Goal: Task Accomplishment & Management: Manage account settings

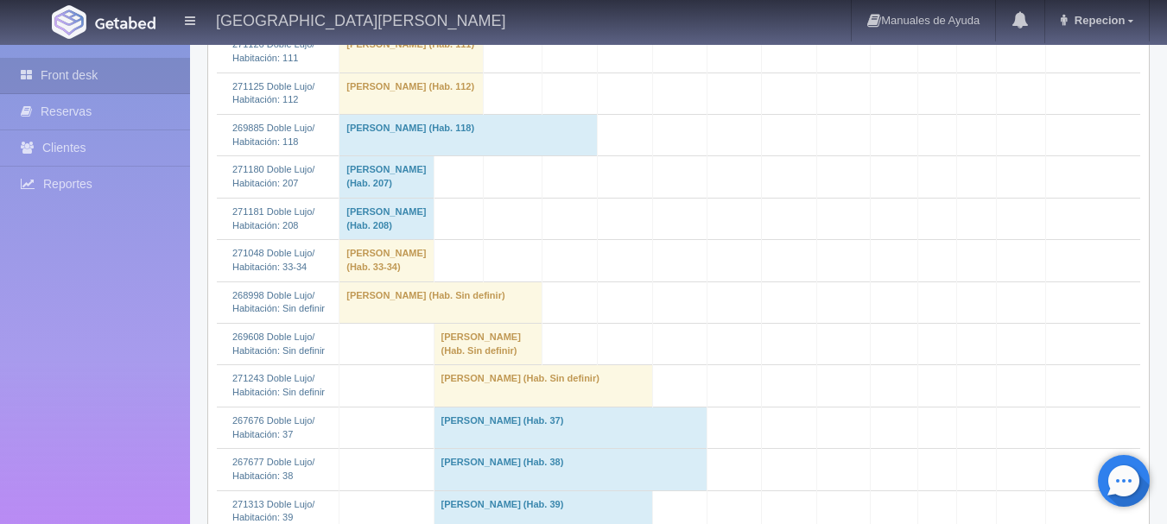
scroll to position [605, 0]
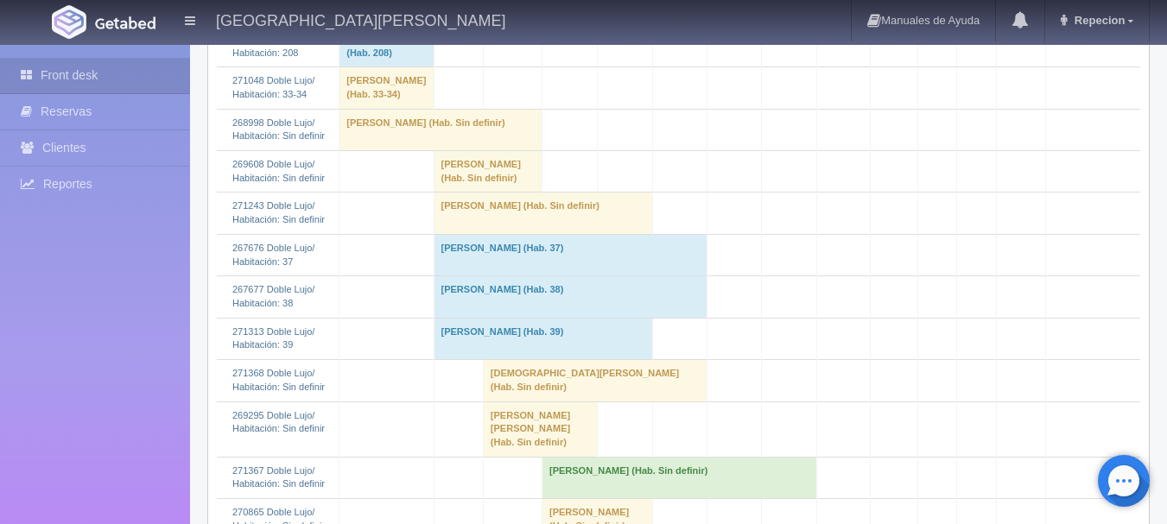
click at [496, 193] on td "[PERSON_NAME] (Hab. Sin definir)" at bounding box center [488, 171] width 108 height 41
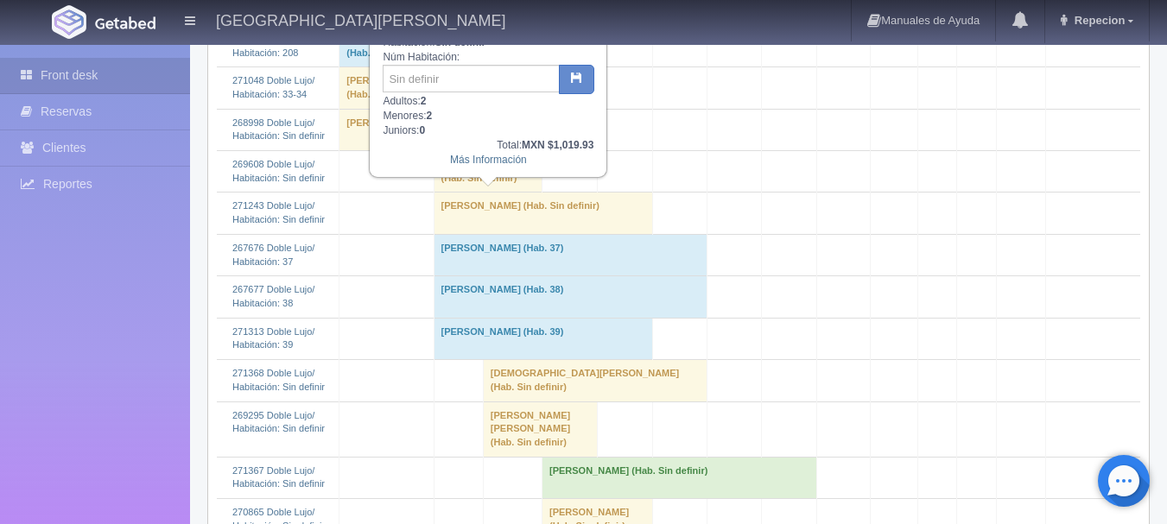
click at [496, 193] on td "[PERSON_NAME] (Hab. Sin definir)" at bounding box center [488, 171] width 108 height 41
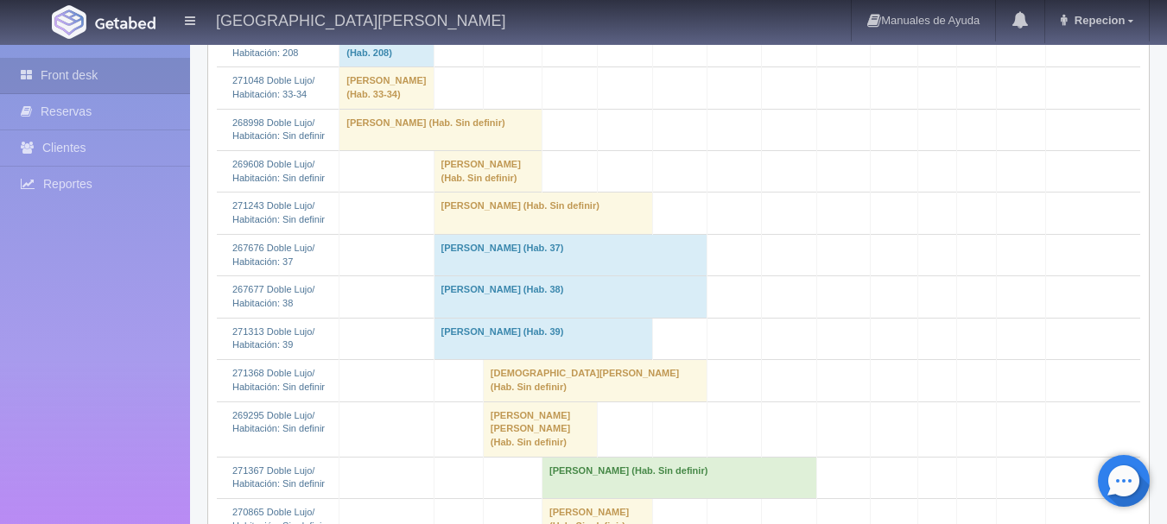
click at [501, 234] on td "[PERSON_NAME] (Hab. Sin definir)" at bounding box center [543, 213] width 219 height 41
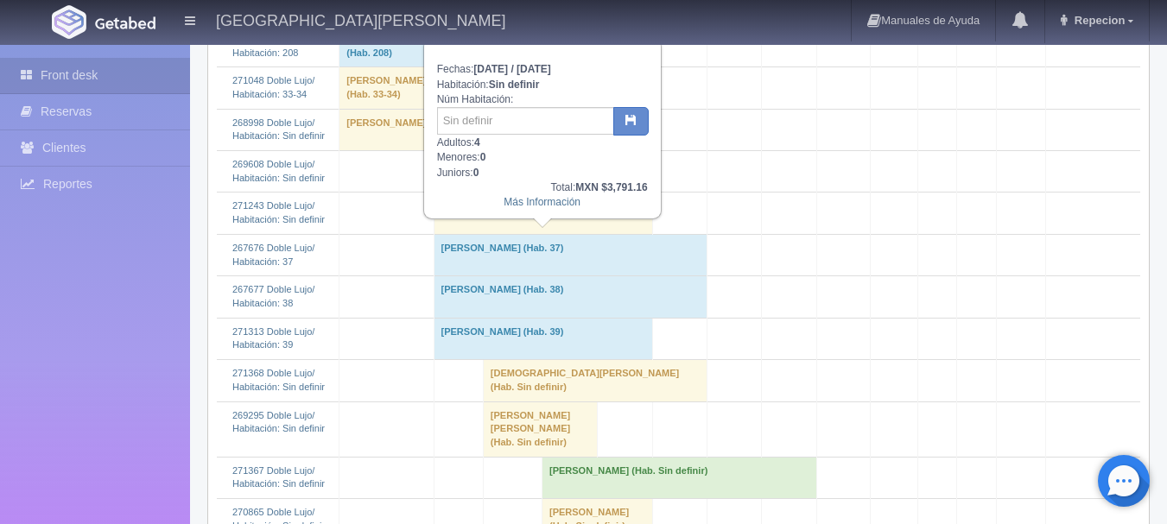
click at [501, 234] on td "[PERSON_NAME] (Hab. Sin definir)" at bounding box center [543, 213] width 219 height 41
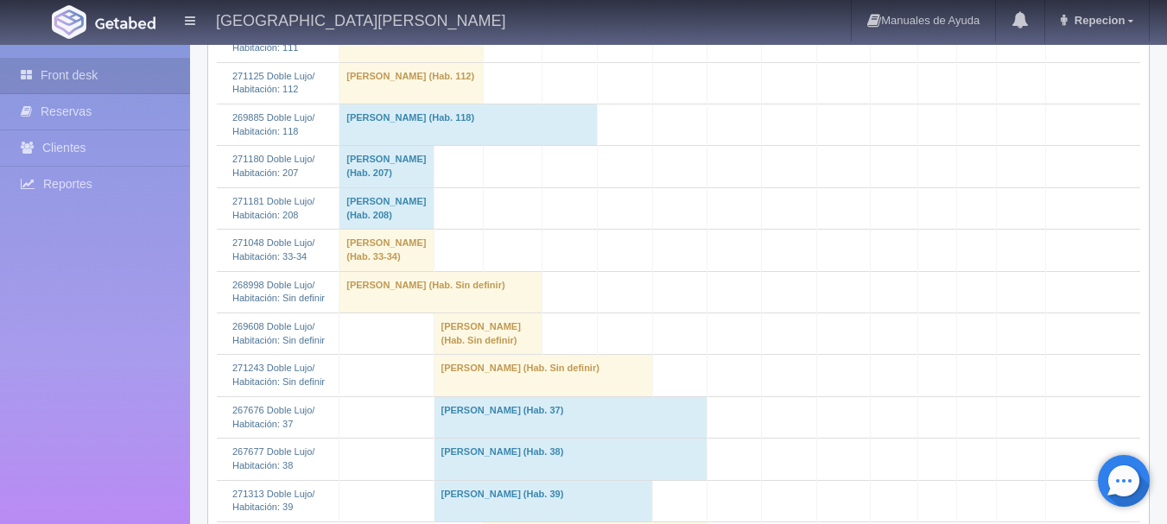
scroll to position [432, 0]
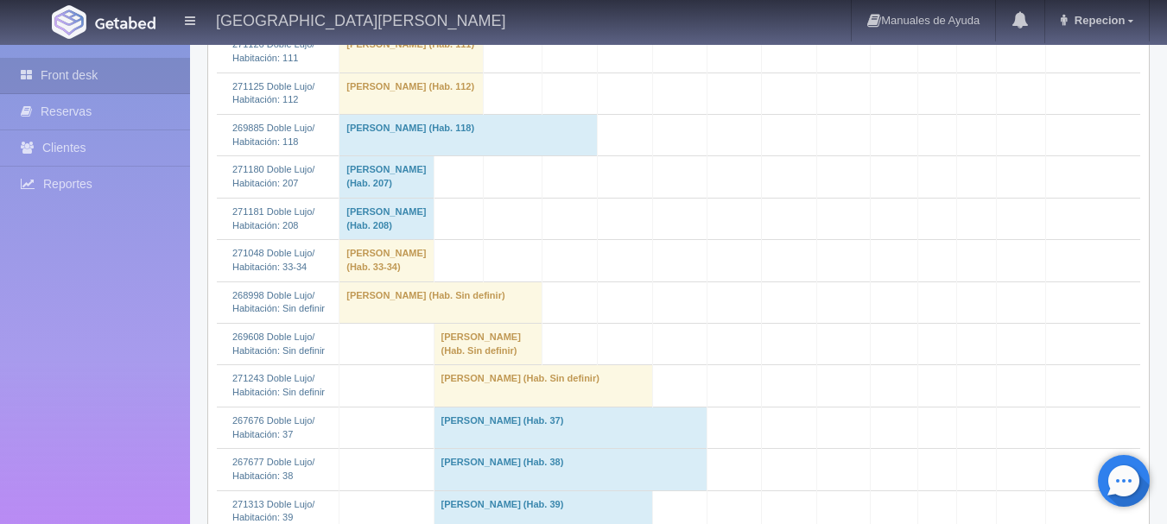
click at [474, 365] on td "[PERSON_NAME] (Hab. Sin definir)" at bounding box center [488, 344] width 108 height 41
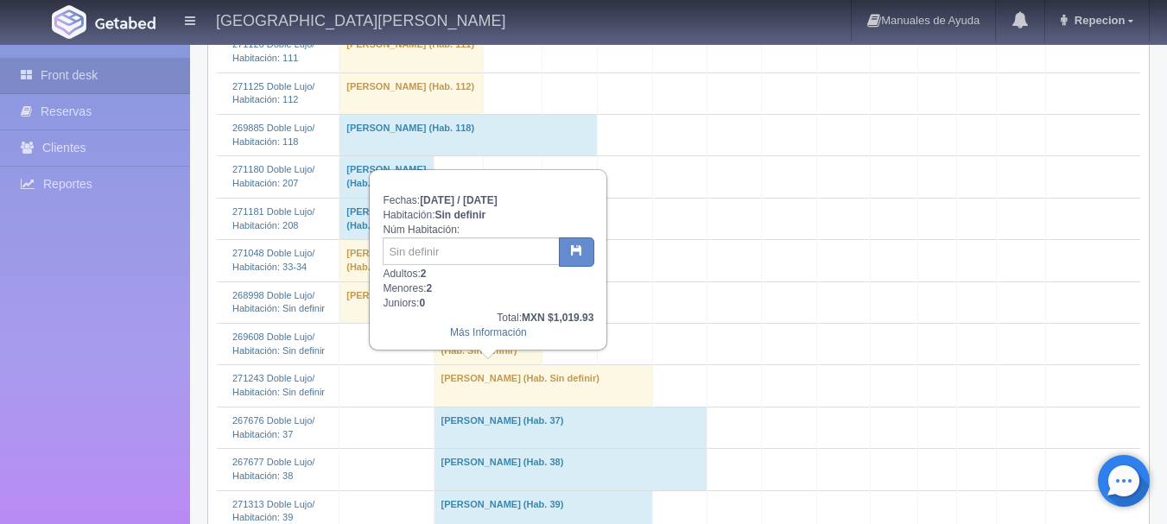
click at [474, 365] on td "[PERSON_NAME] (Hab. Sin definir)" at bounding box center [488, 344] width 108 height 41
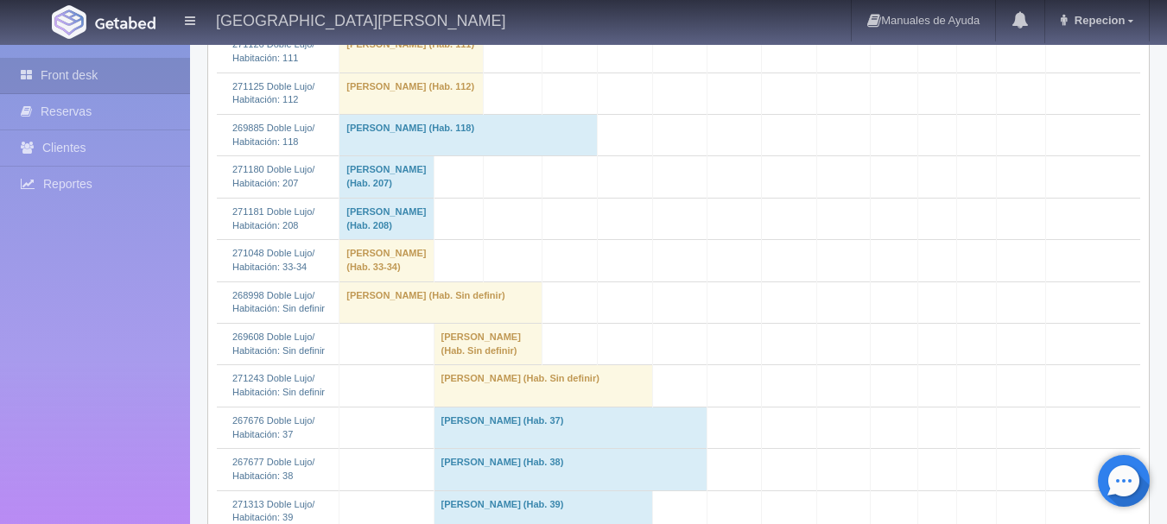
click at [491, 407] on td "[PERSON_NAME] (Hab. Sin definir)" at bounding box center [543, 385] width 219 height 41
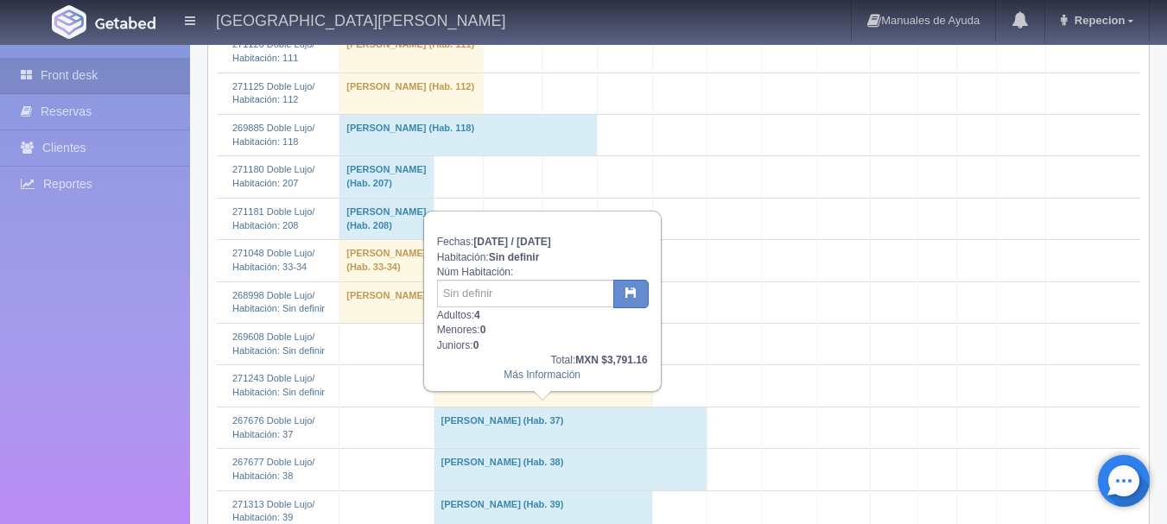
click at [491, 407] on td "[PERSON_NAME] (Hab. Sin definir)" at bounding box center [543, 385] width 219 height 41
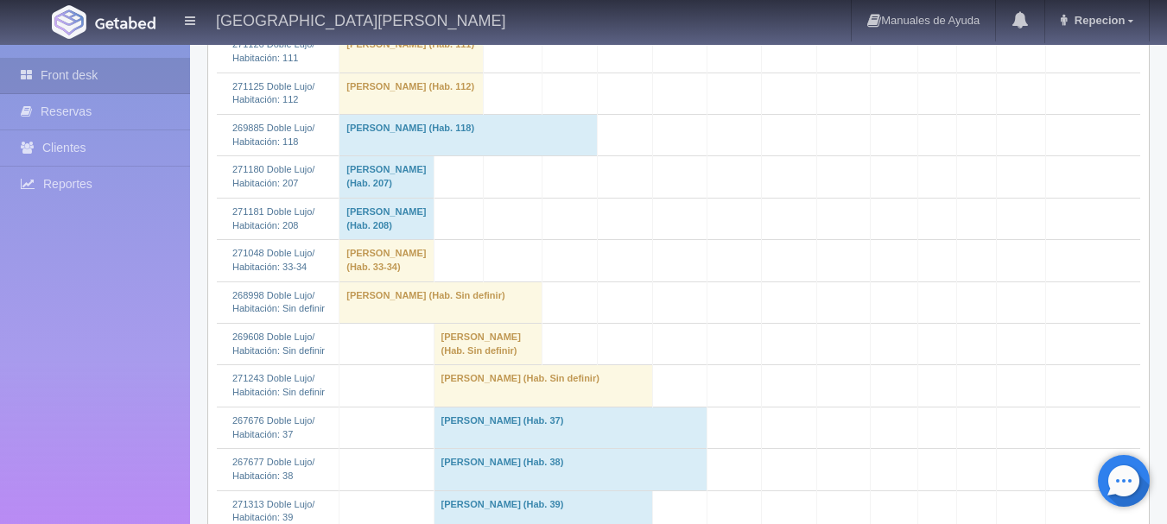
click at [496, 407] on td "[PERSON_NAME] (Hab. Sin definir)" at bounding box center [543, 385] width 219 height 41
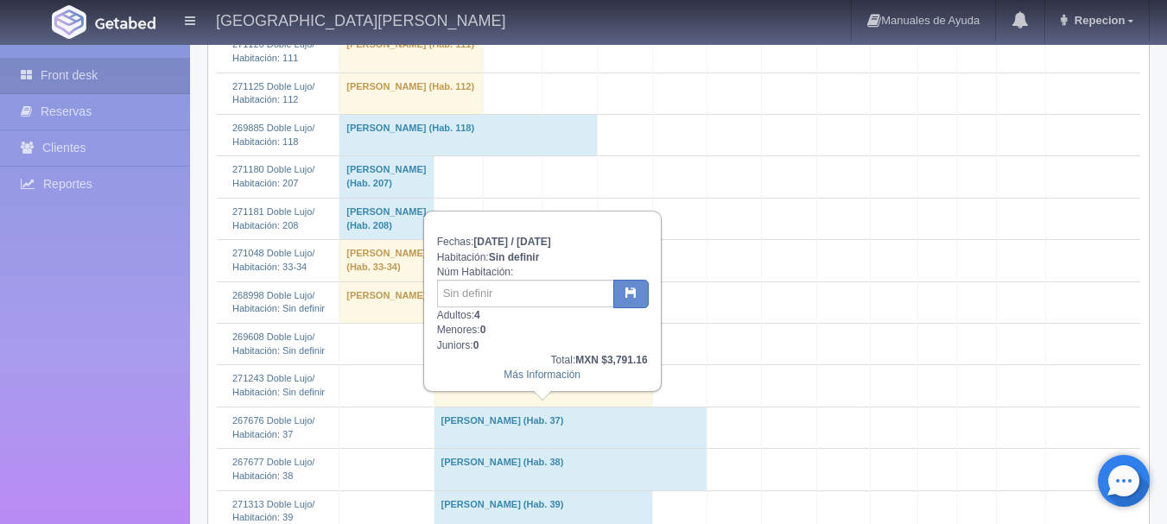
click at [496, 407] on td "[PERSON_NAME] (Hab. Sin definir)" at bounding box center [543, 385] width 219 height 41
